Goal: Find specific page/section: Find specific page/section

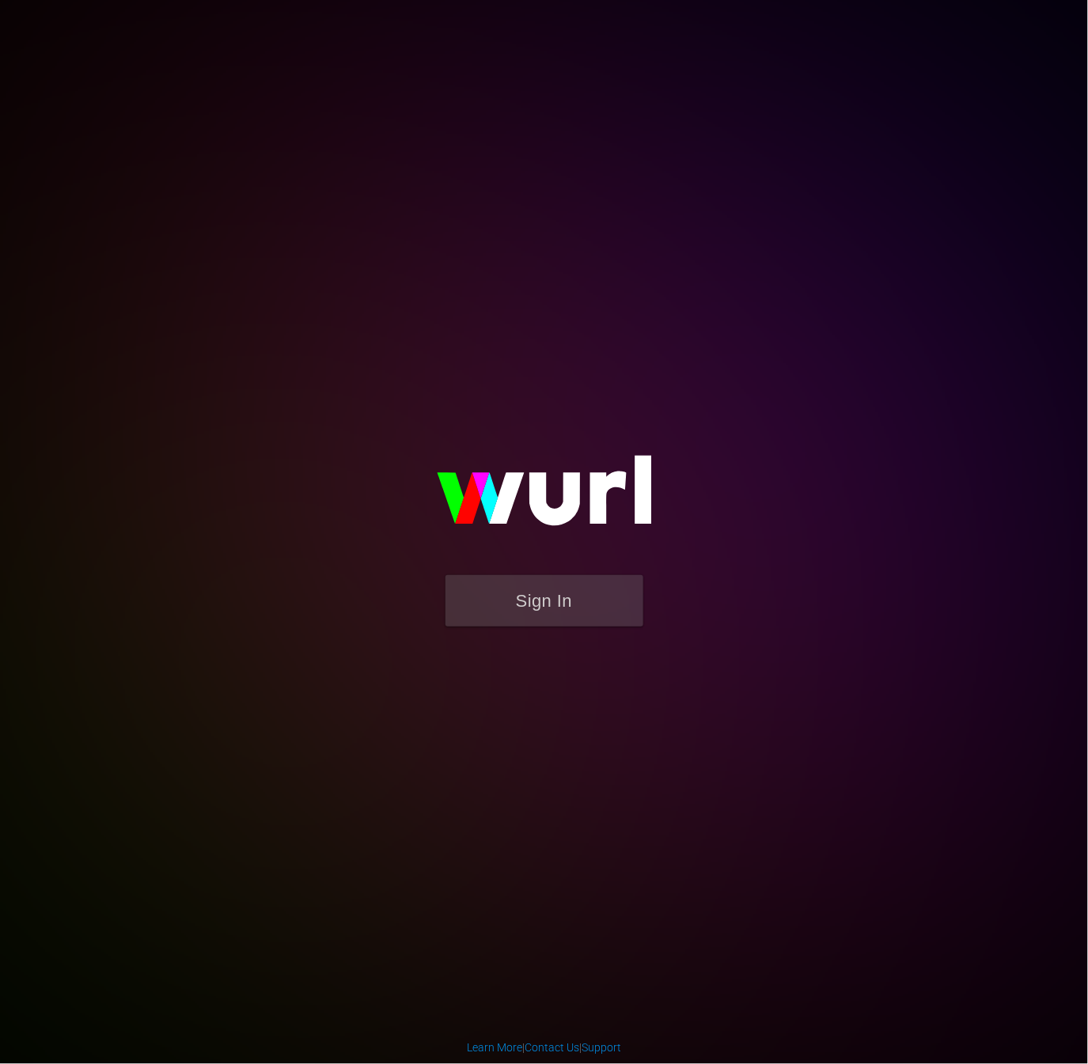
click at [565, 648] on div "Sign In" at bounding box center [544, 532] width 364 height 252
click at [555, 615] on button "Sign In" at bounding box center [545, 600] width 198 height 51
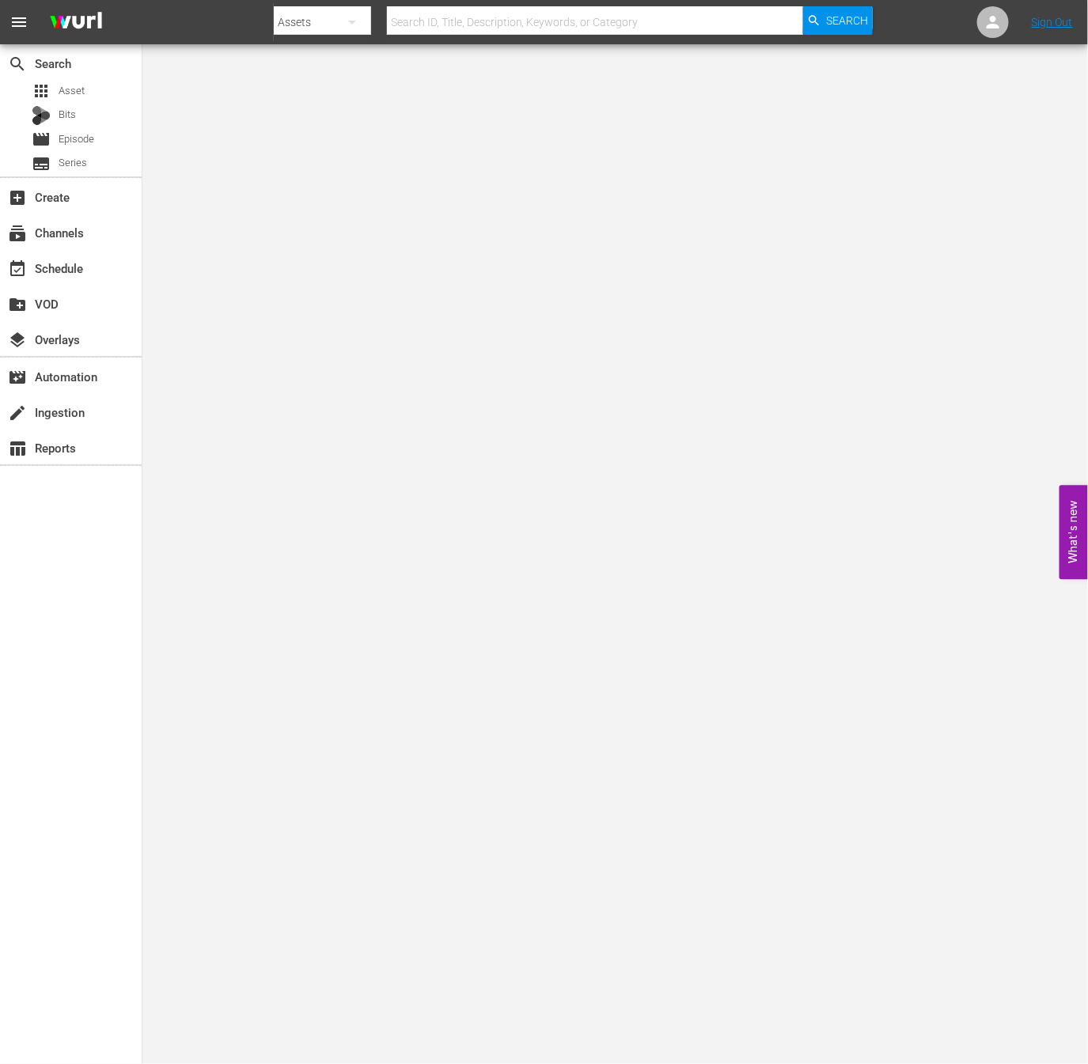
click at [284, 34] on div "Search By Assets Search ID, Title, Description, Keywords, or Category Search" at bounding box center [573, 22] width 598 height 38
click at [70, 227] on div "subscriptions Channels" at bounding box center [44, 230] width 89 height 14
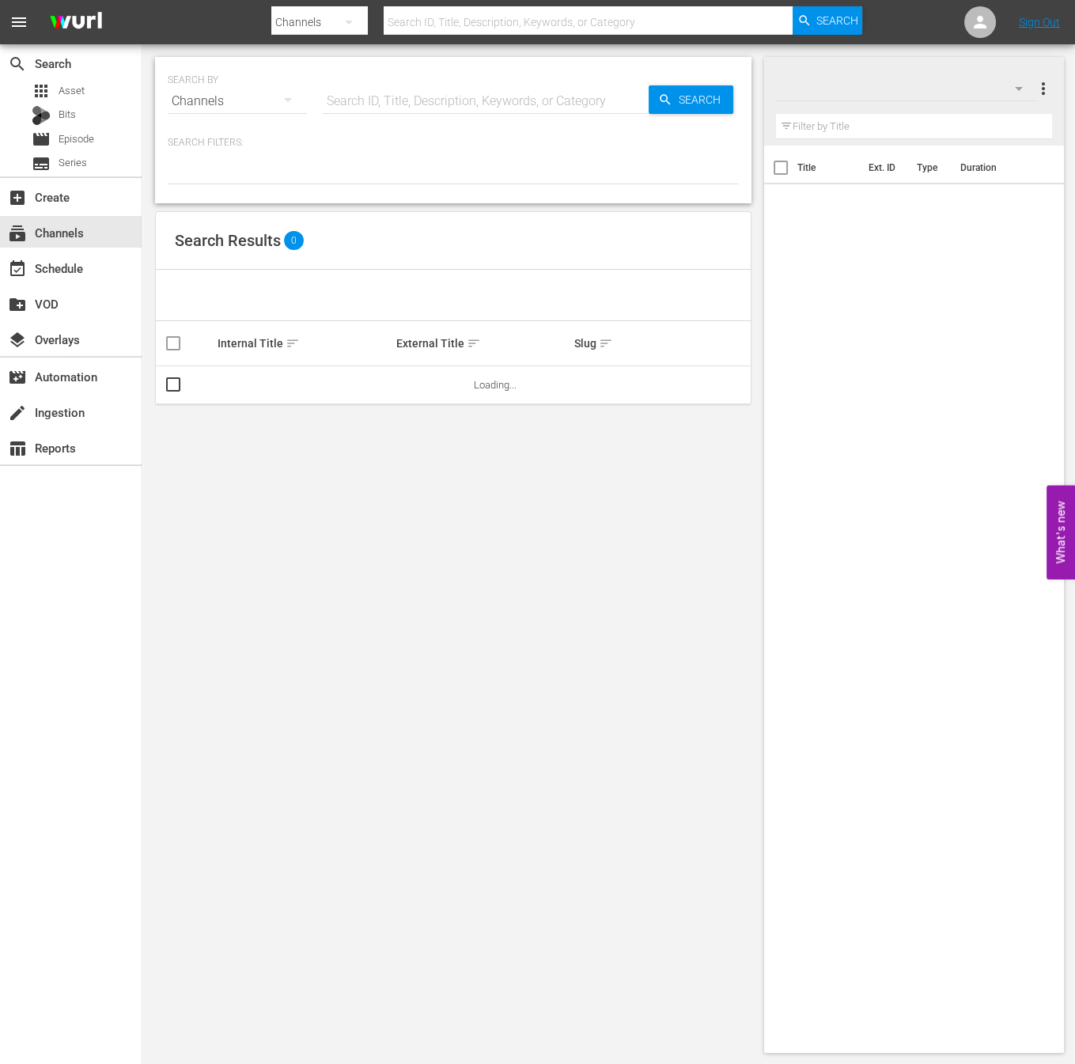
click at [451, 17] on input "text" at bounding box center [589, 22] width 410 height 38
type input "ㅜ"
type input "new kpop"
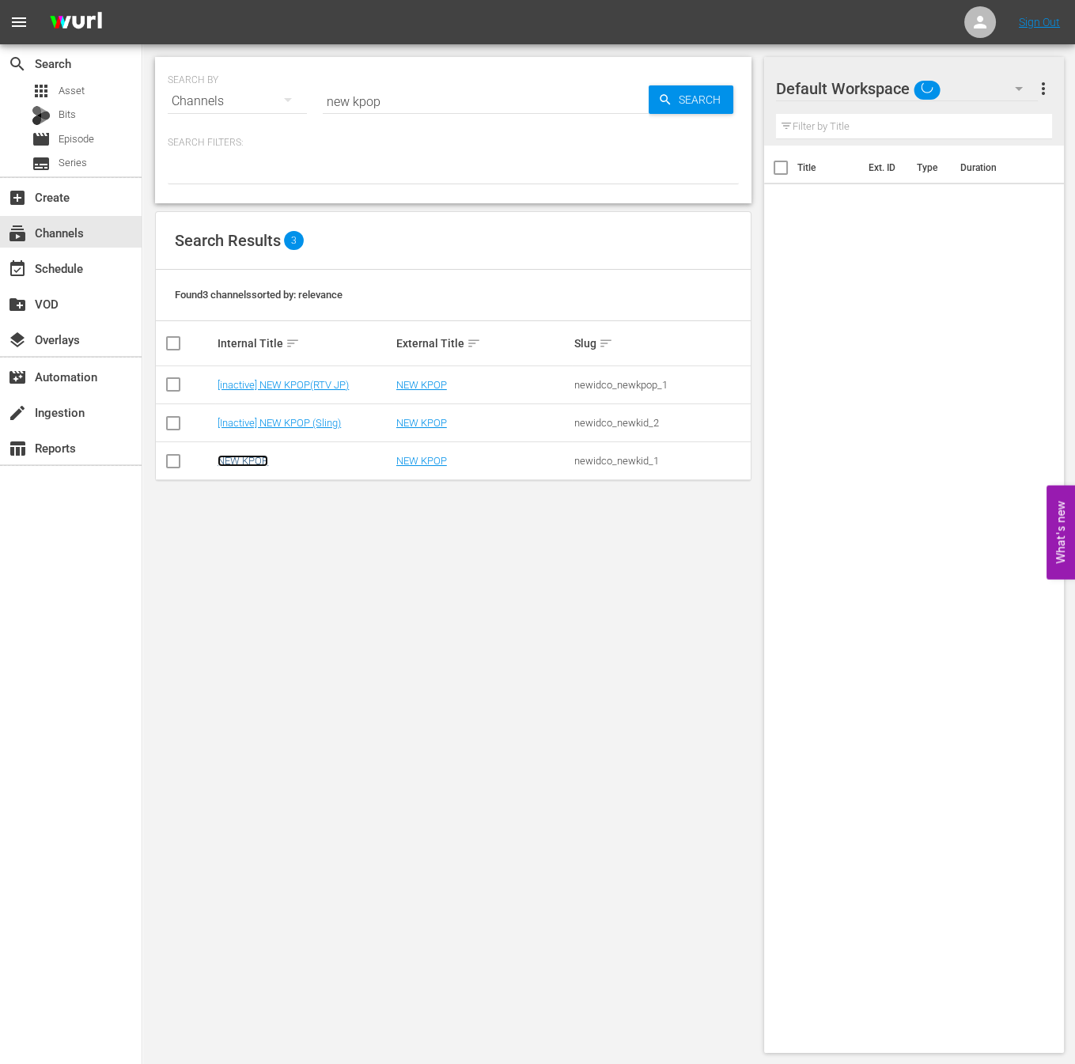
click at [249, 461] on link "NEW KPOP" at bounding box center [243, 461] width 51 height 12
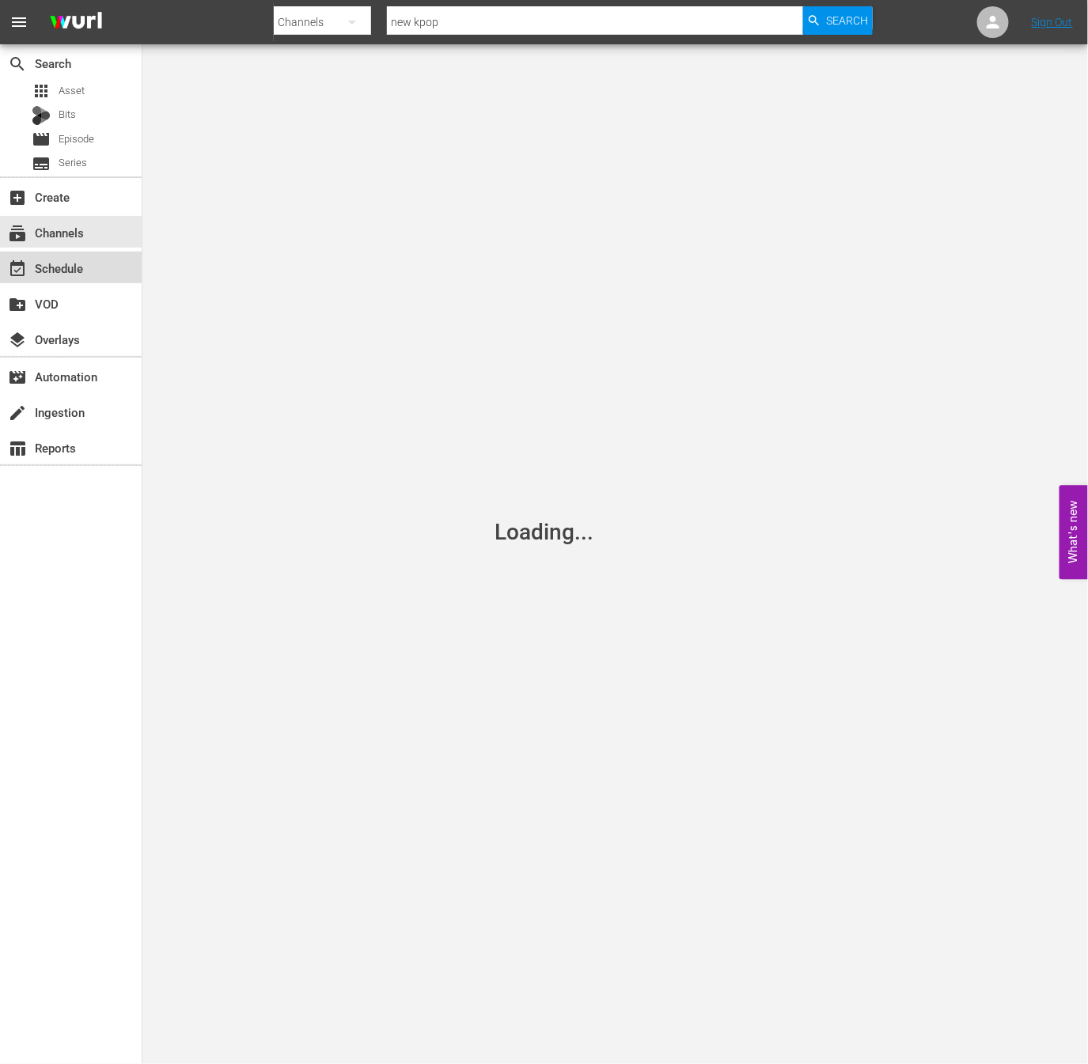
click at [55, 259] on div "event_available Schedule" at bounding box center [44, 266] width 89 height 14
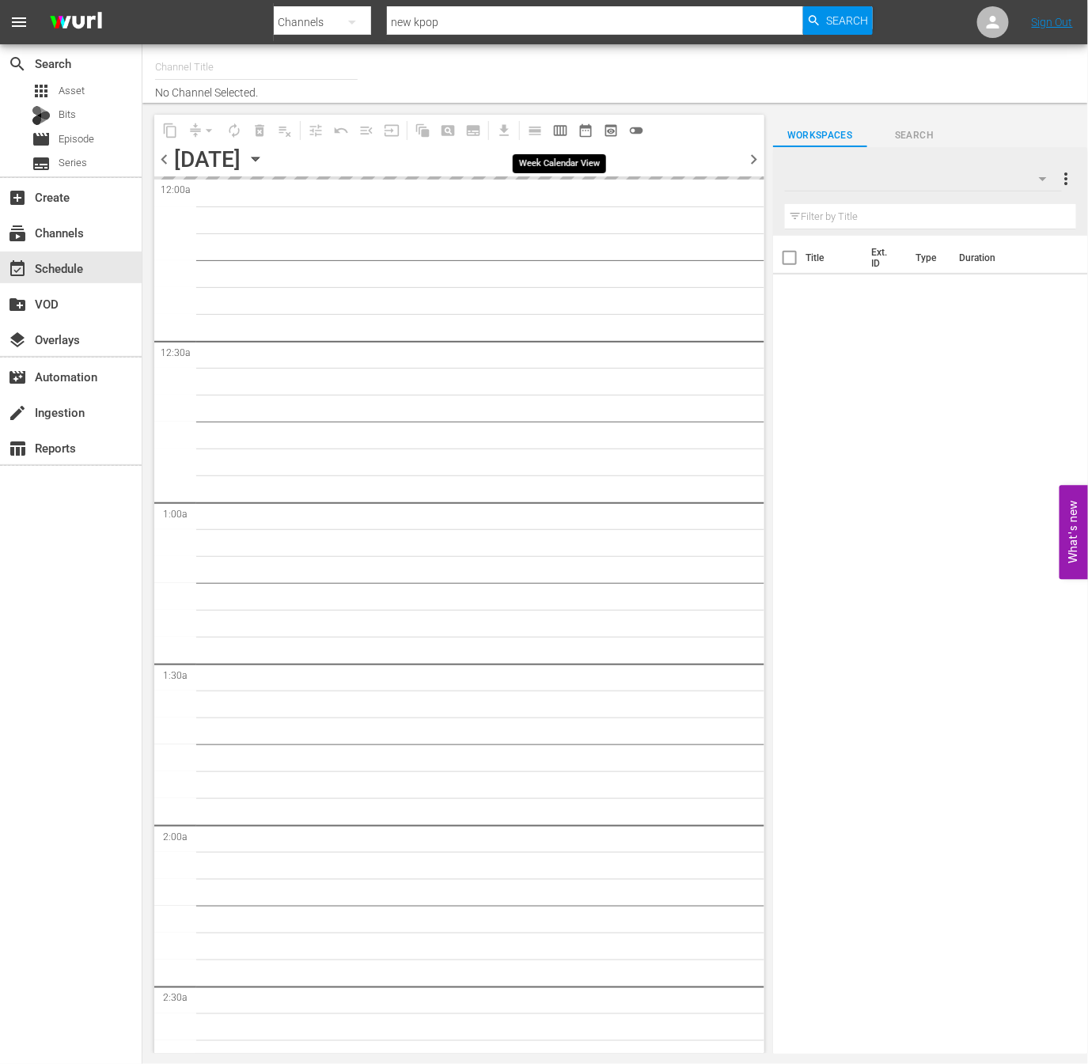
click at [557, 136] on span "calendar_view_week_outlined" at bounding box center [560, 131] width 16 height 16
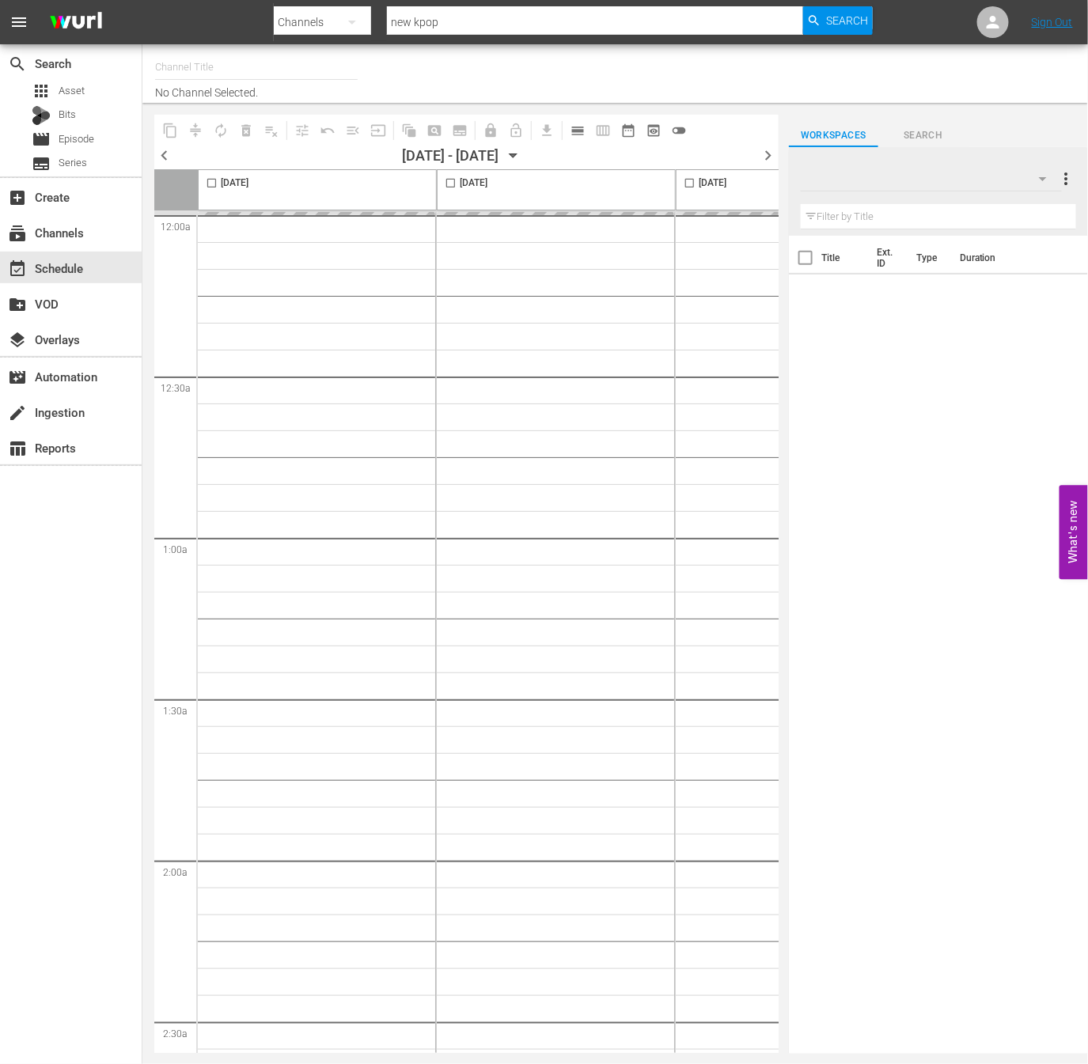
type input "NEW KPOP (617)"
